Goal: Transaction & Acquisition: Purchase product/service

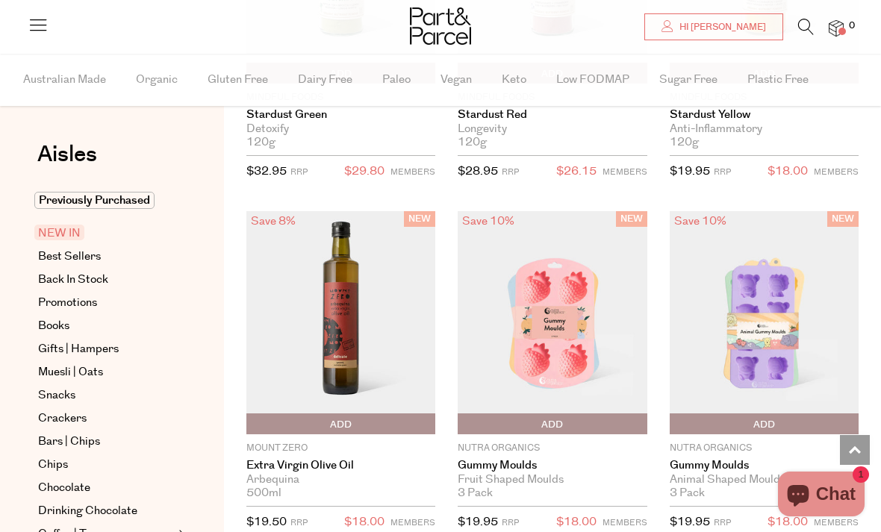
scroll to position [1157, 0]
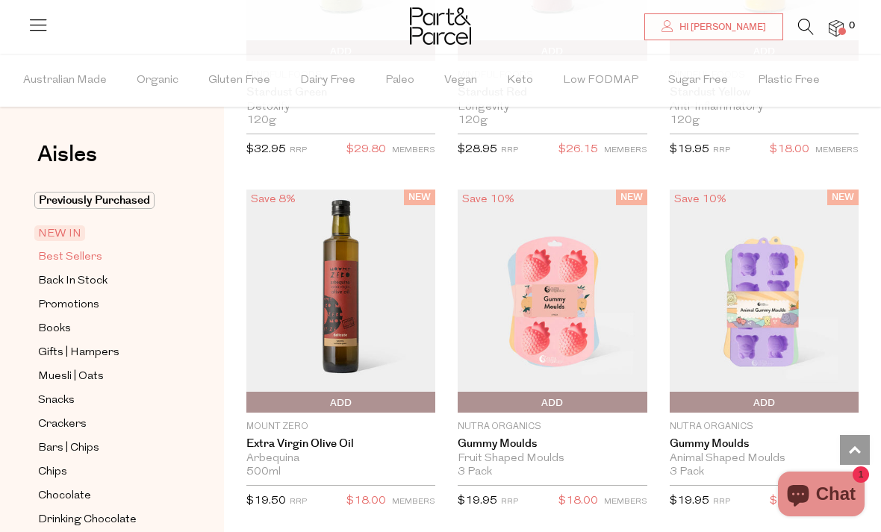
click at [80, 257] on span "Best Sellers" at bounding box center [70, 258] width 64 height 18
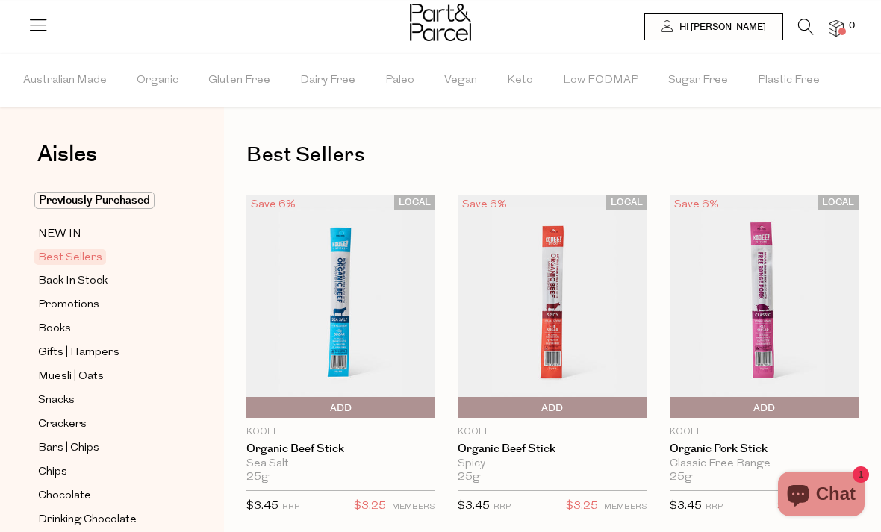
click at [807, 28] on icon at bounding box center [806, 27] width 16 height 16
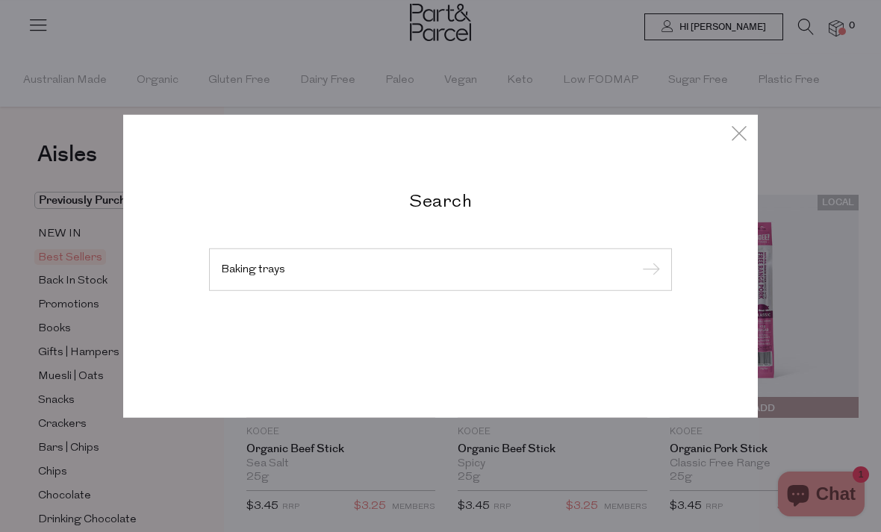
type input "Baking trays"
click at [648, 282] on input "submit" at bounding box center [649, 270] width 22 height 22
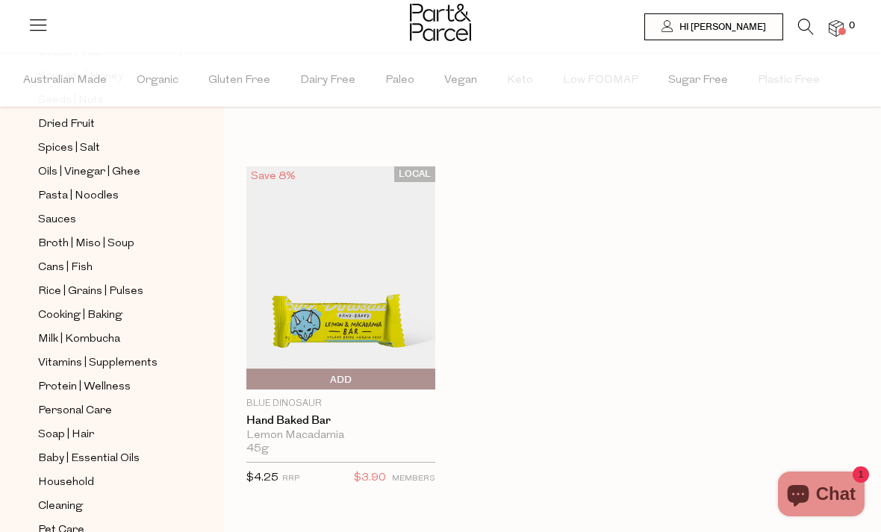
scroll to position [491, 0]
click at [66, 475] on span "Household" at bounding box center [66, 484] width 56 height 18
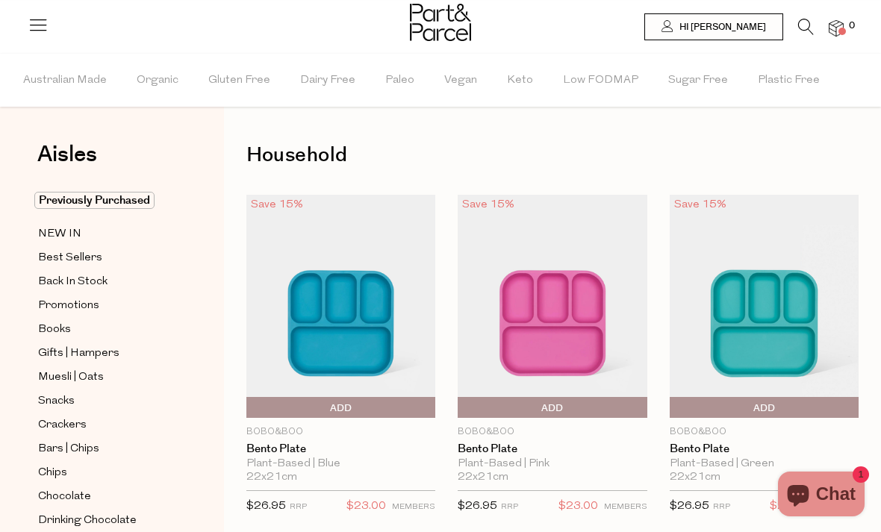
click at [804, 26] on icon at bounding box center [806, 27] width 16 height 16
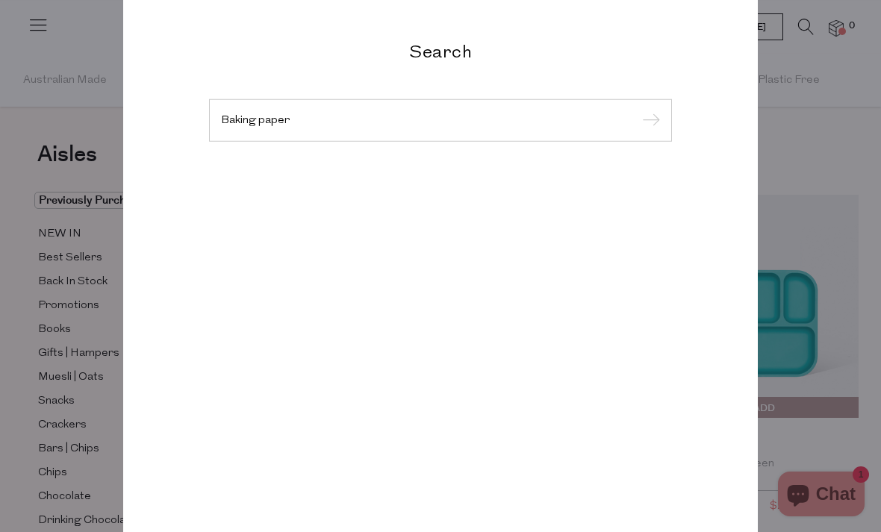
type input "Baking paper"
click at [648, 121] on input "submit" at bounding box center [649, 121] width 22 height 22
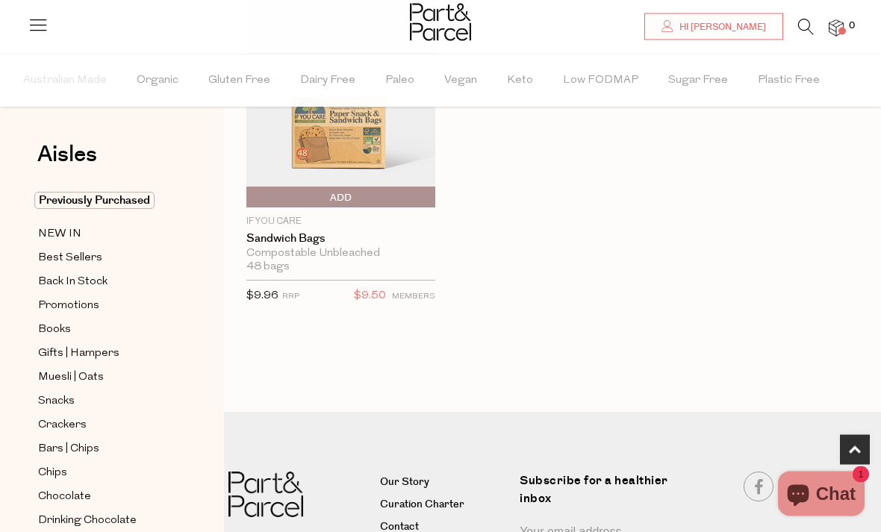
scroll to position [620, 0]
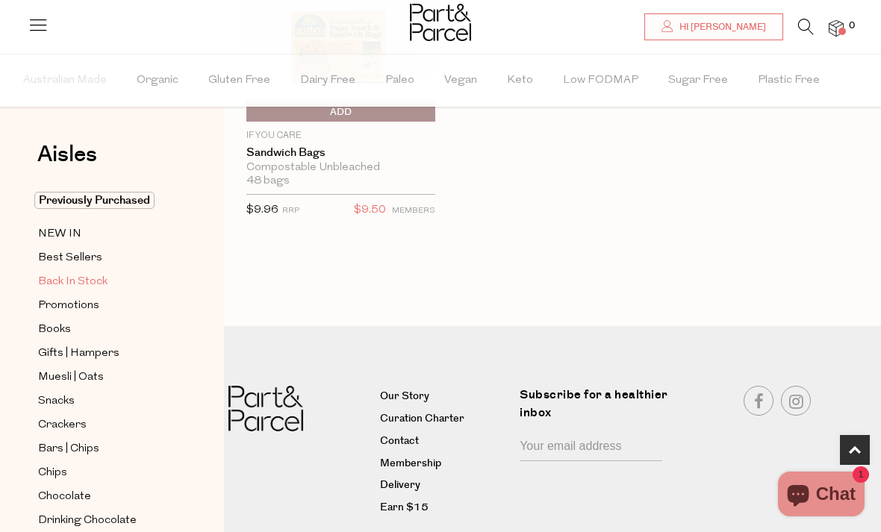
click at [63, 279] on span "Back In Stock" at bounding box center [72, 282] width 69 height 18
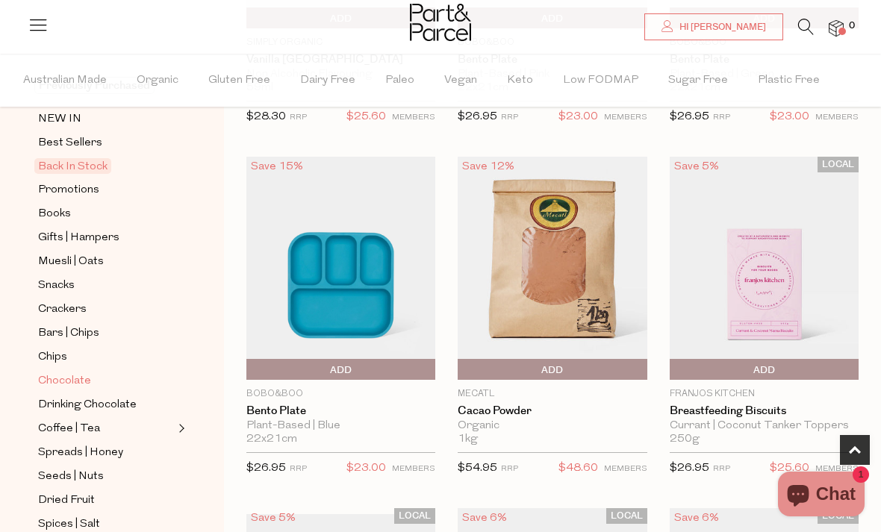
scroll to position [226, 0]
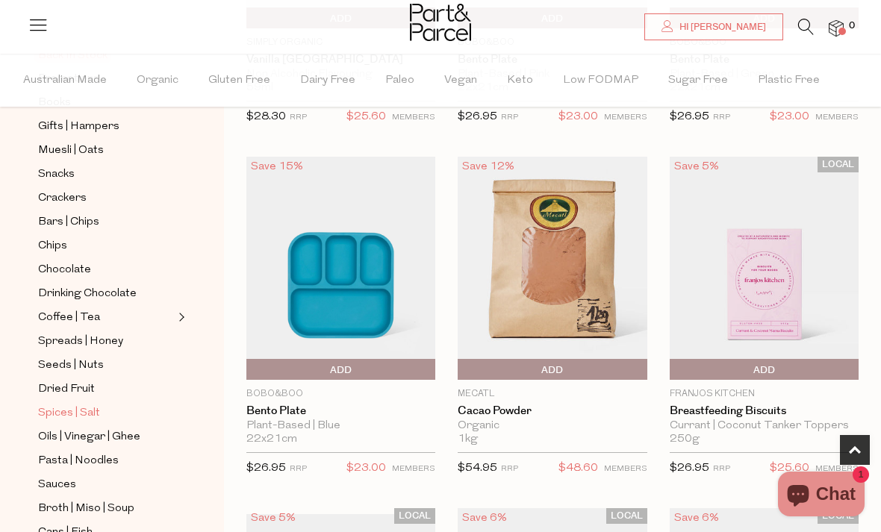
click at [80, 405] on span "Spices | Salt" at bounding box center [69, 414] width 62 height 18
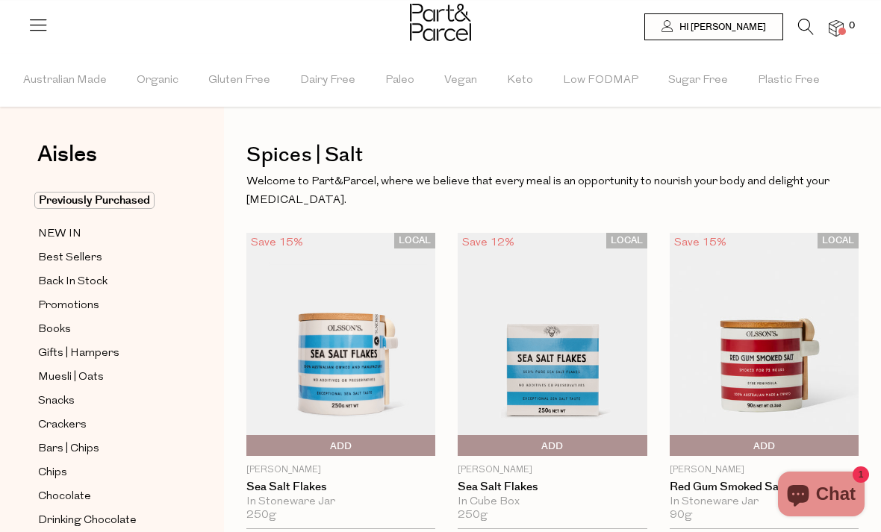
click at [806, 22] on icon at bounding box center [806, 27] width 16 height 16
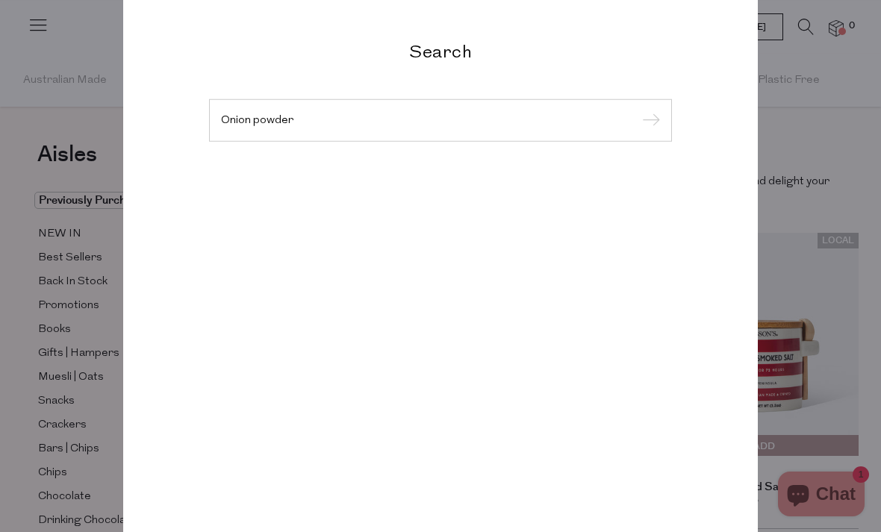
type input "Onion powder"
click at [648, 121] on input "submit" at bounding box center [649, 121] width 22 height 22
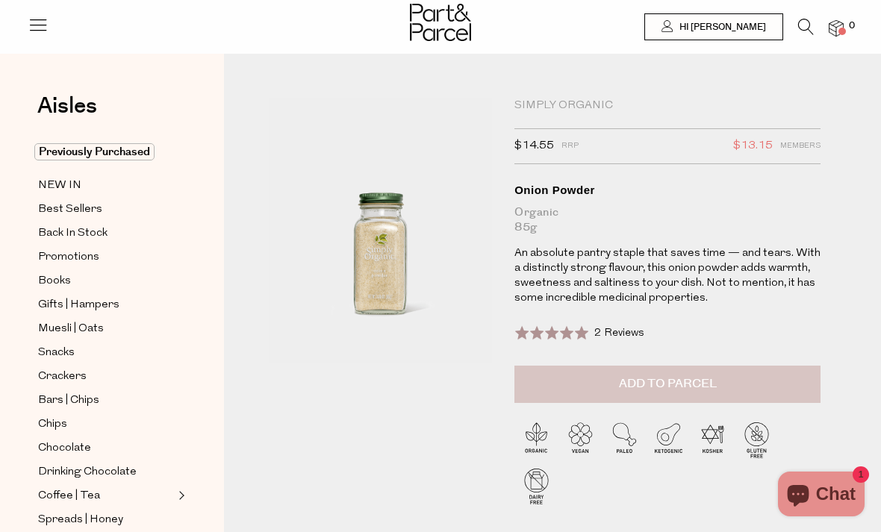
click at [668, 393] on button "Add to Parcel" at bounding box center [668, 384] width 306 height 37
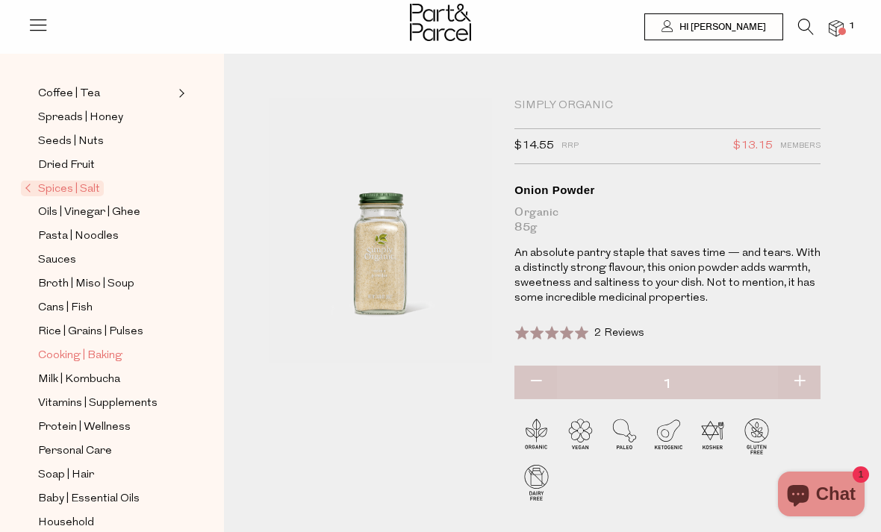
scroll to position [402, 0]
click at [804, 28] on icon at bounding box center [806, 27] width 16 height 16
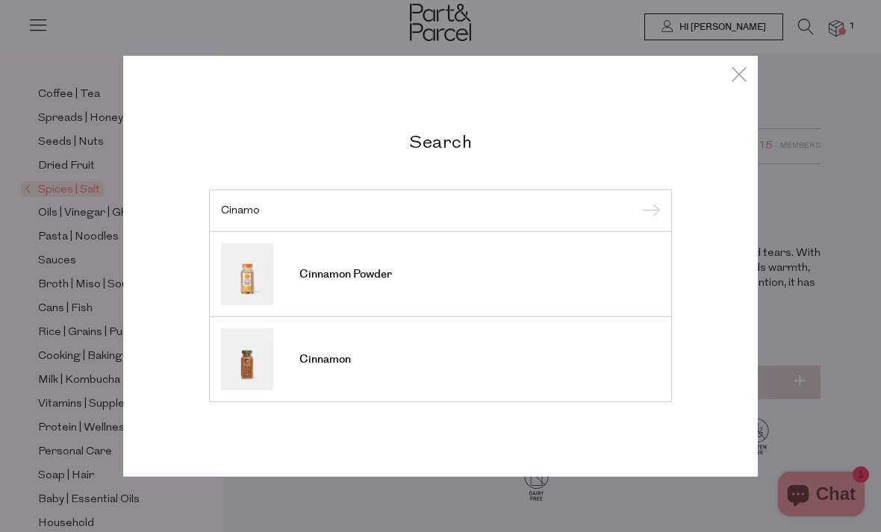
type input "Cinamo"
click at [298, 352] on link "Cinnamon" at bounding box center [440, 360] width 439 height 62
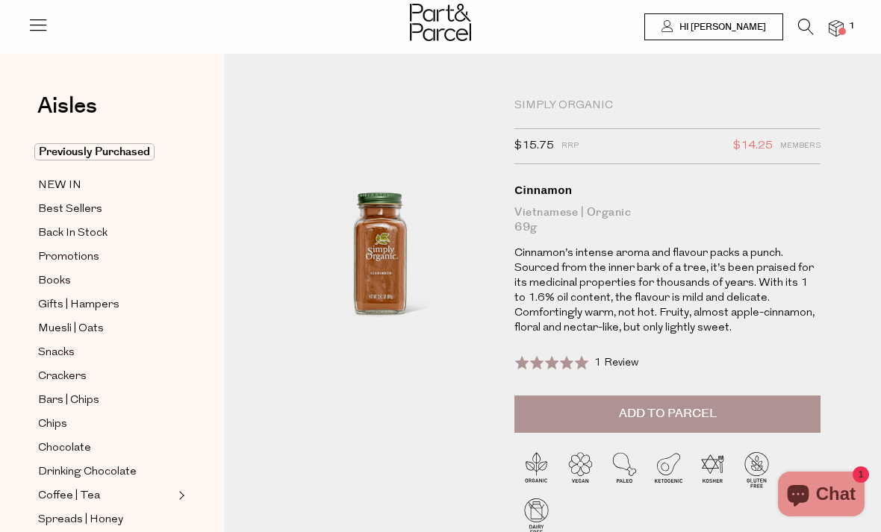
scroll to position [-1, 0]
click at [252, 36] on div at bounding box center [440, 24] width 881 height 49
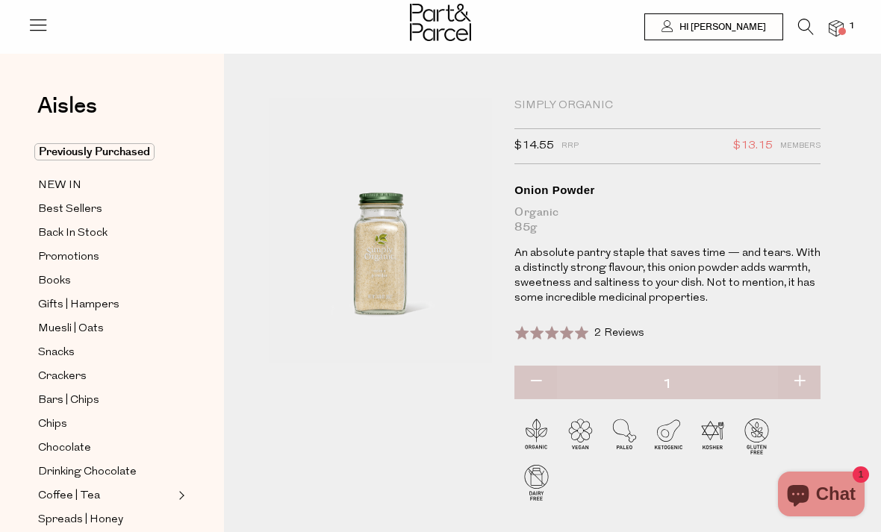
click at [806, 30] on icon at bounding box center [806, 27] width 16 height 16
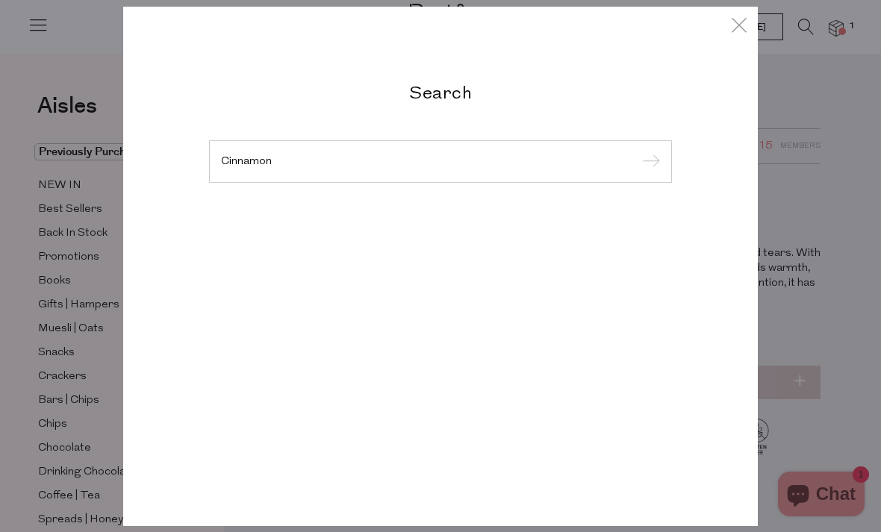
type input "Cinnamon"
click at [648, 151] on input "submit" at bounding box center [649, 162] width 22 height 22
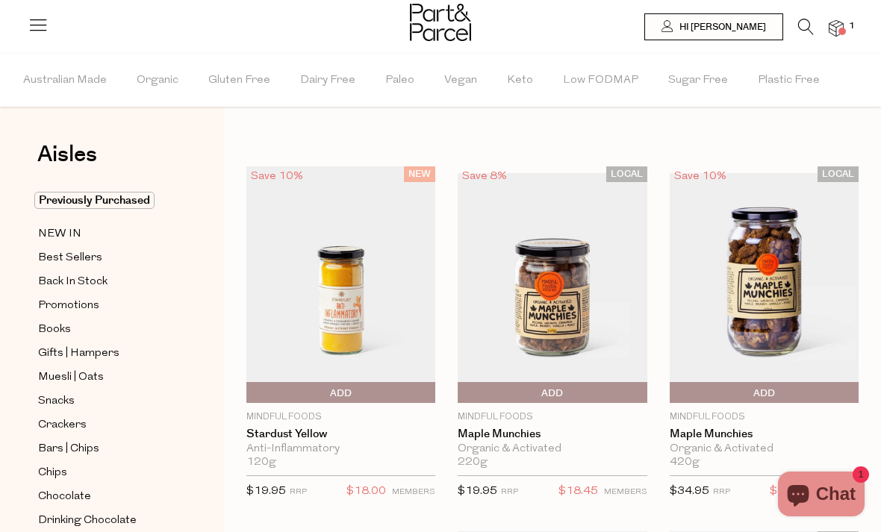
click at [798, 33] on icon at bounding box center [806, 27] width 16 height 16
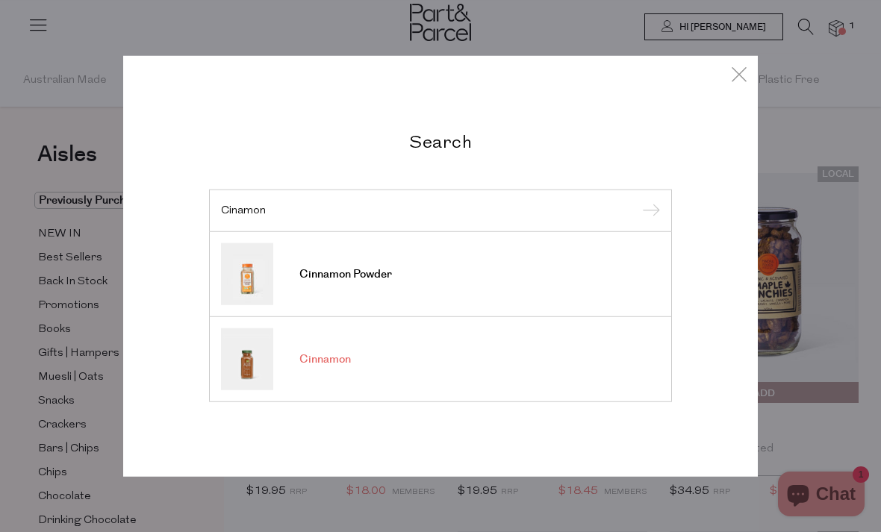
type input "Cinamon"
click at [290, 367] on link "Cinnamon" at bounding box center [440, 360] width 439 height 62
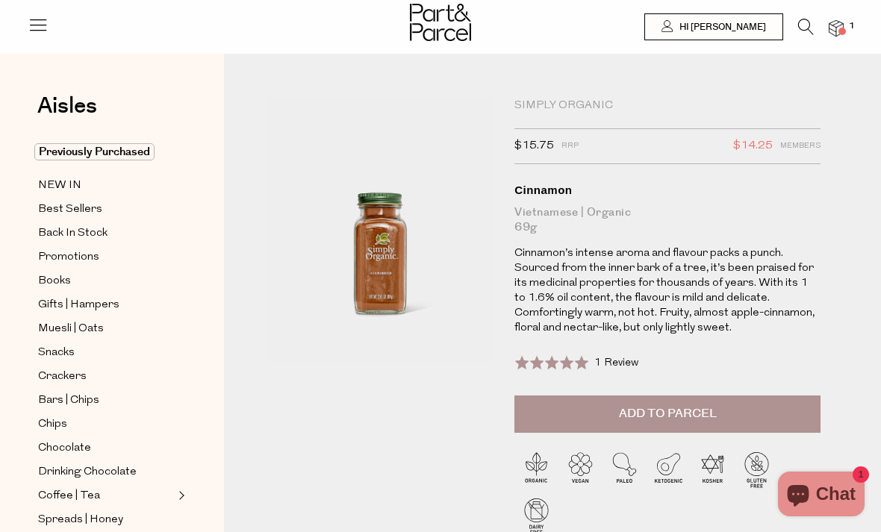
click at [793, 25] on li at bounding box center [798, 30] width 31 height 23
click at [806, 26] on icon at bounding box center [806, 27] width 16 height 16
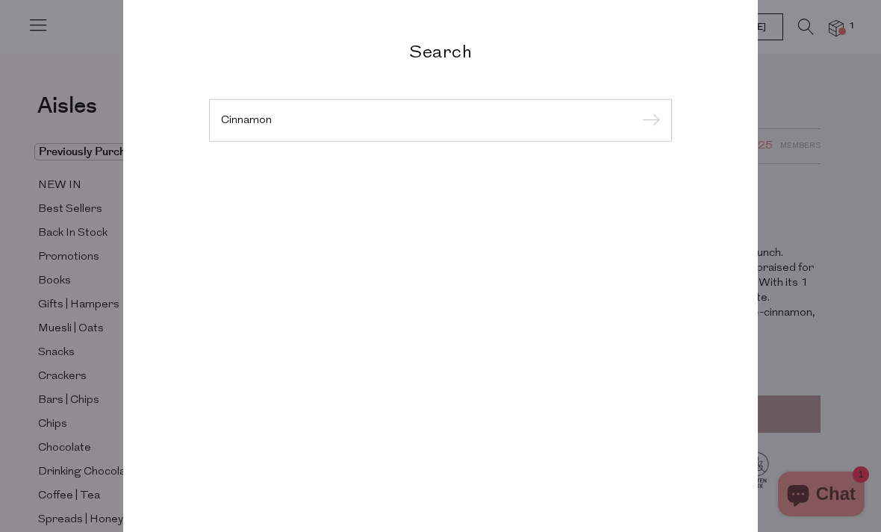
type input "Cinnamon"
click at [648, 121] on input "submit" at bounding box center [649, 121] width 22 height 22
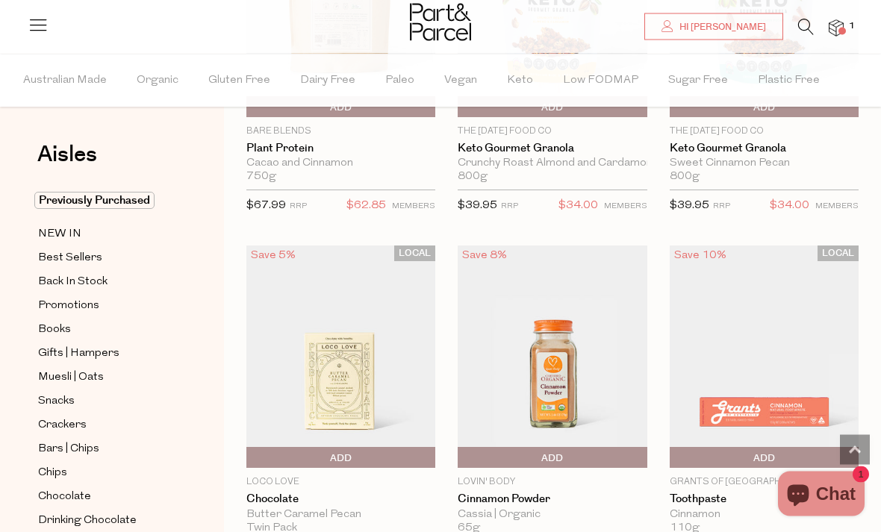
scroll to position [2436, 0]
click at [552, 417] on img at bounding box center [552, 356] width 189 height 223
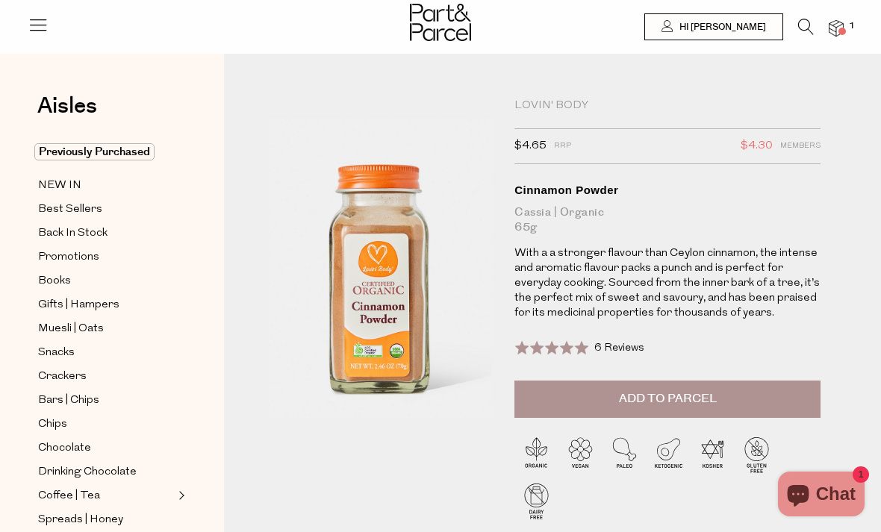
click at [384, 291] on img at bounding box center [377, 242] width 402 height 474
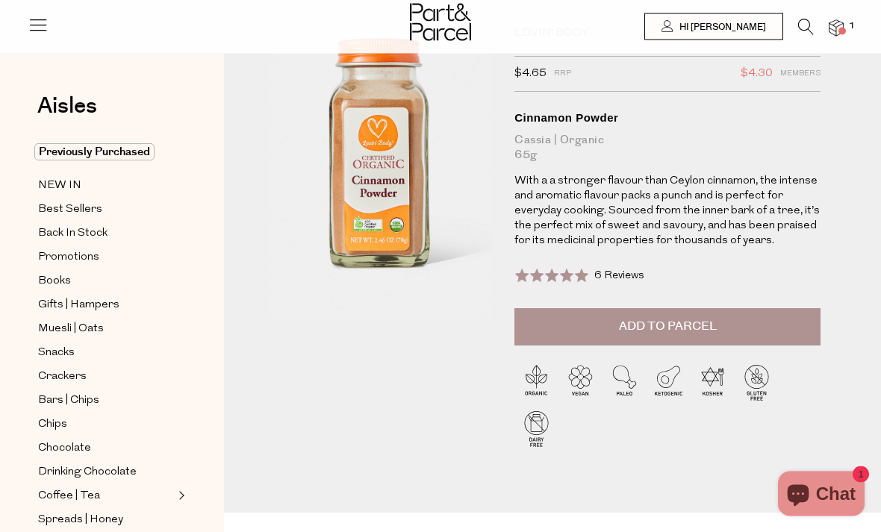
scroll to position [73, 0]
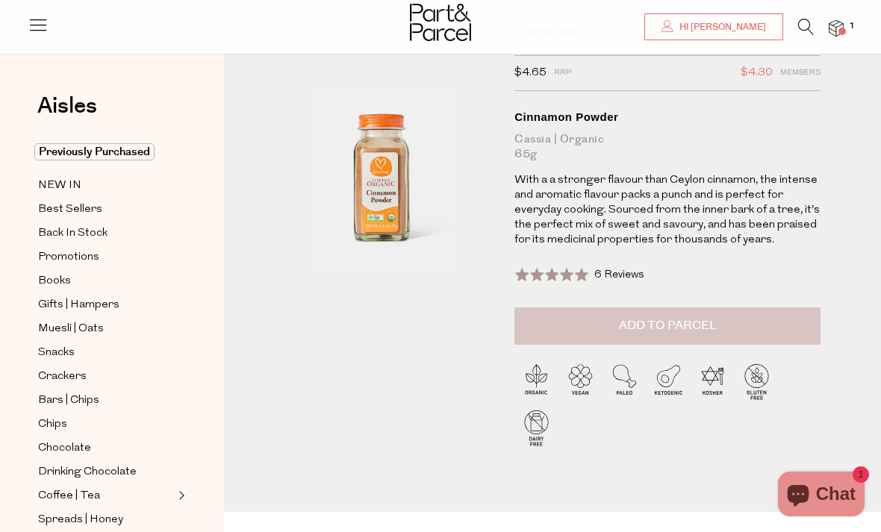
click at [599, 341] on button "Add to Parcel" at bounding box center [668, 326] width 306 height 37
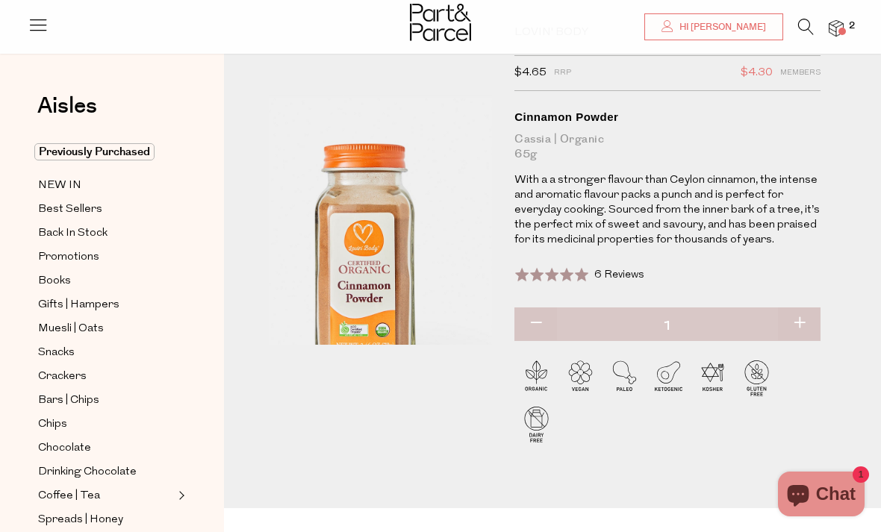
scroll to position [0, 0]
